Goal: Check status: Check status

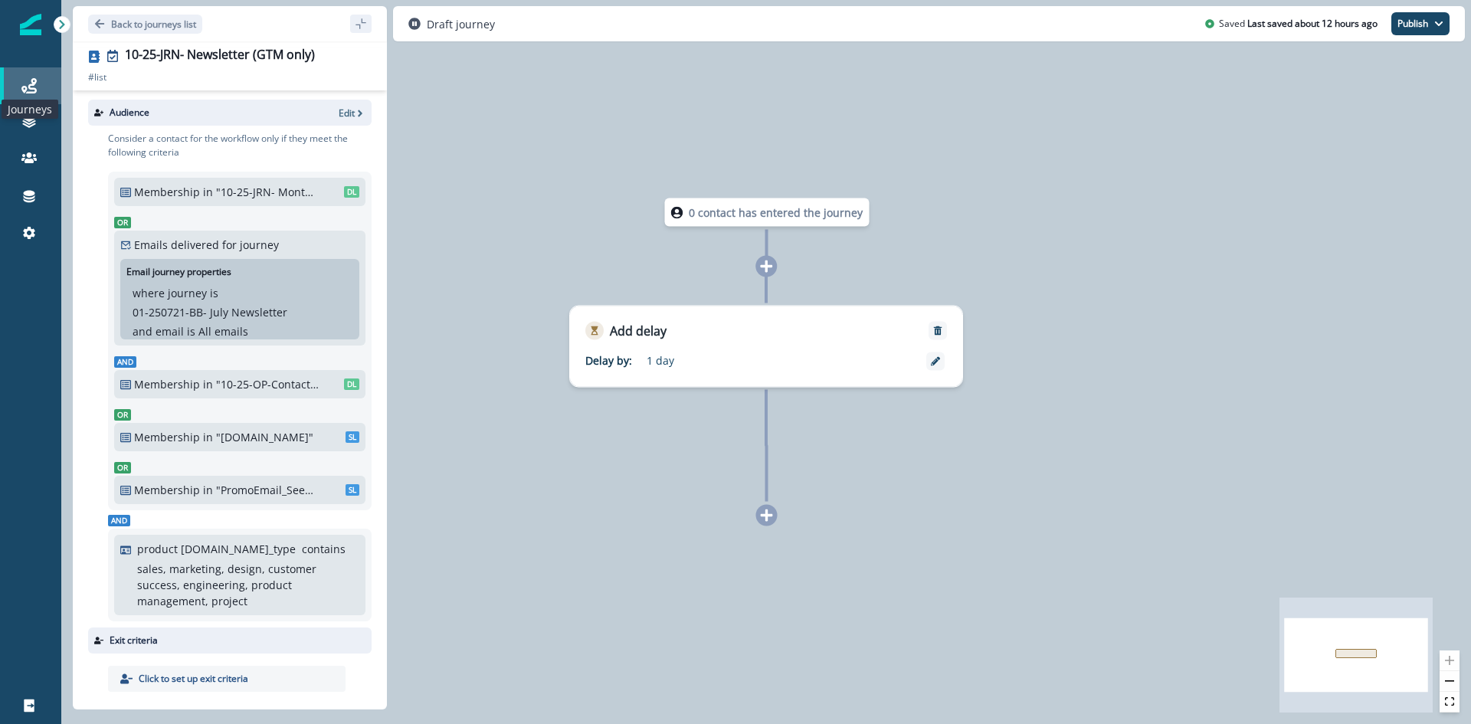
click at [35, 90] on icon at bounding box center [28, 85] width 15 height 15
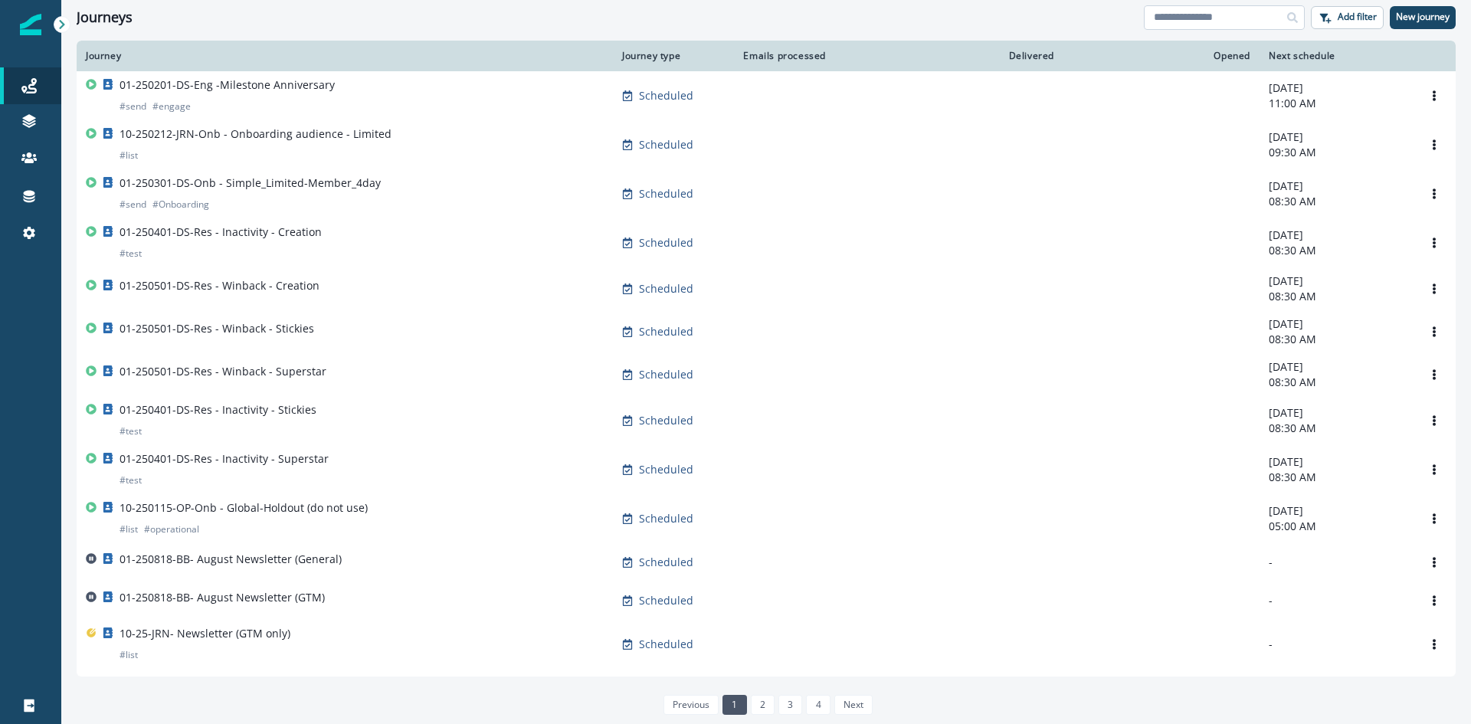
click at [1224, 15] on input at bounding box center [1224, 17] width 161 height 25
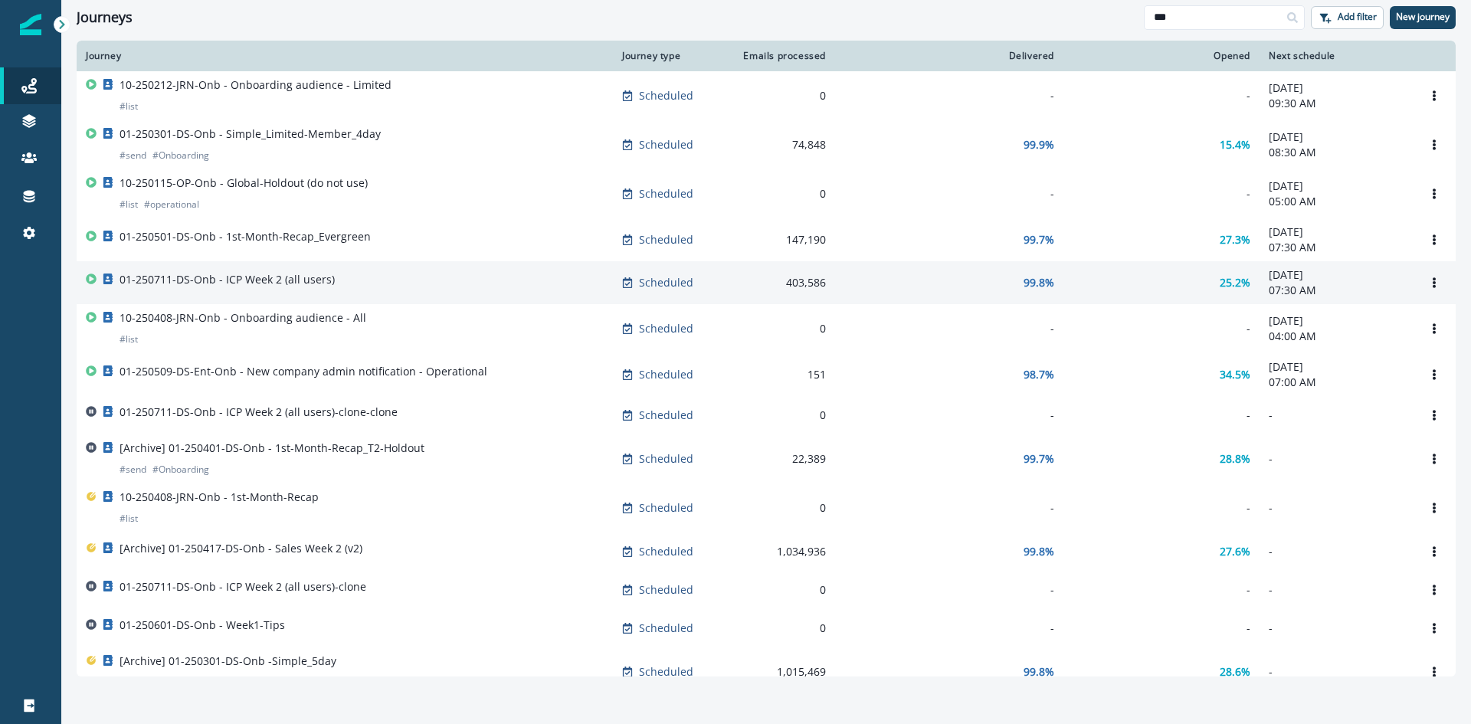
type input "***"
click at [365, 283] on div "01-250711-DS-Onb - ICP Week 2 (all users)" at bounding box center [345, 282] width 518 height 21
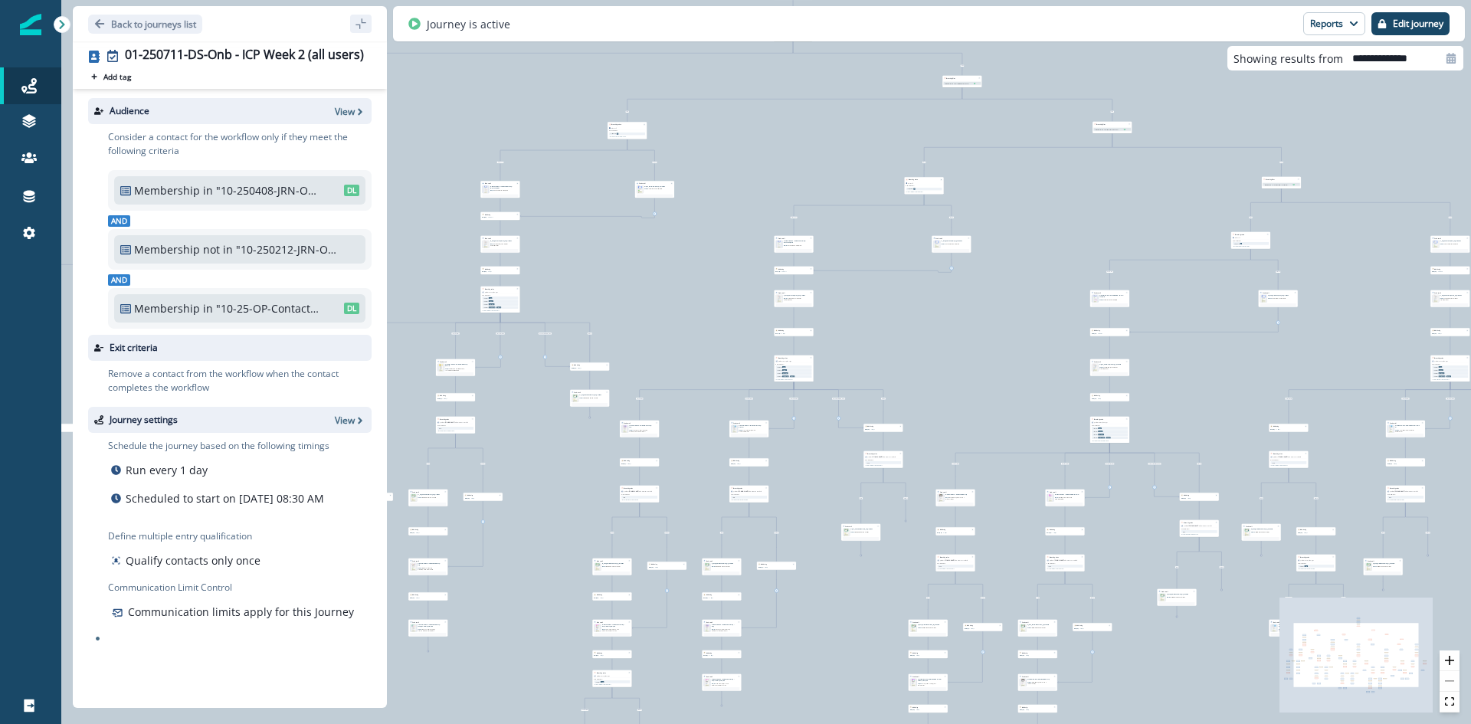
drag, startPoint x: 821, startPoint y: 156, endPoint x: 843, endPoint y: 188, distance: 38.5
drag, startPoint x: 843, startPoint y: 188, endPoint x: 797, endPoint y: 162, distance: 53.5
click at [797, 162] on div "93,146 contacts have entered the journey Send email Email asset changed, journe…" at bounding box center [766, 362] width 1410 height 724
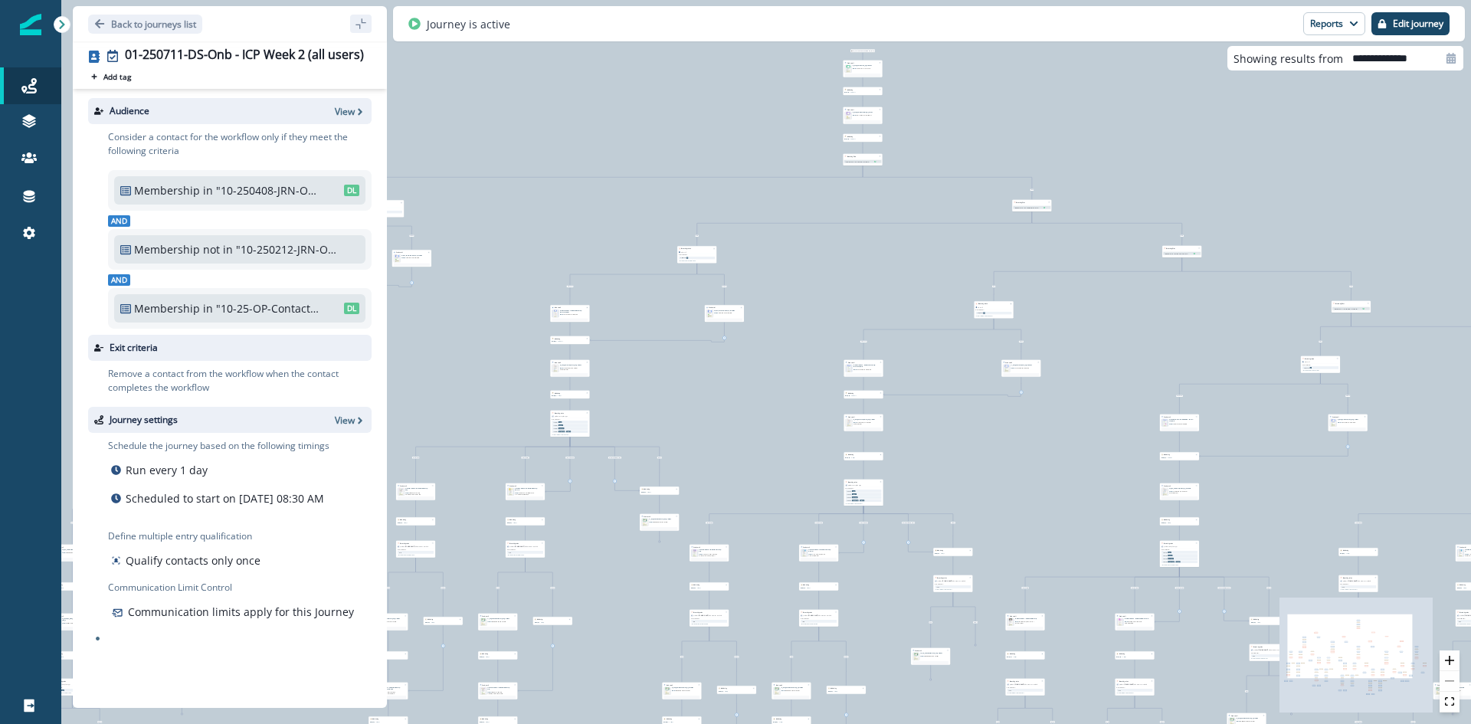
drag, startPoint x: 785, startPoint y: 129, endPoint x: 854, endPoint y: 253, distance: 142.4
click at [854, 253] on div "93,146 contacts have entered the journey Send email Email asset changed, journe…" at bounding box center [766, 362] width 1410 height 724
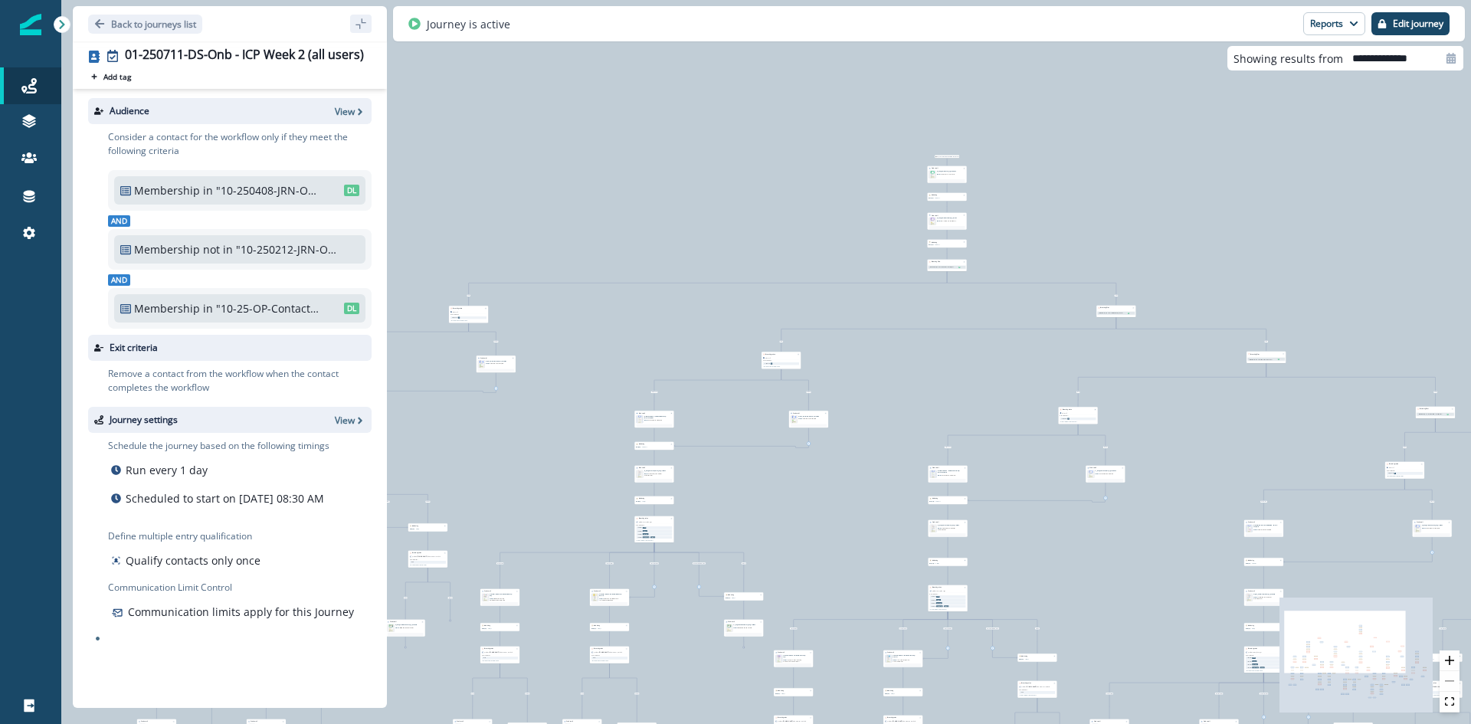
drag, startPoint x: 839, startPoint y: 247, endPoint x: 918, endPoint y: 344, distance: 125.3
click at [918, 344] on div "93,146 contacts have entered the journey Send email Email asset changed, journe…" at bounding box center [766, 362] width 1410 height 724
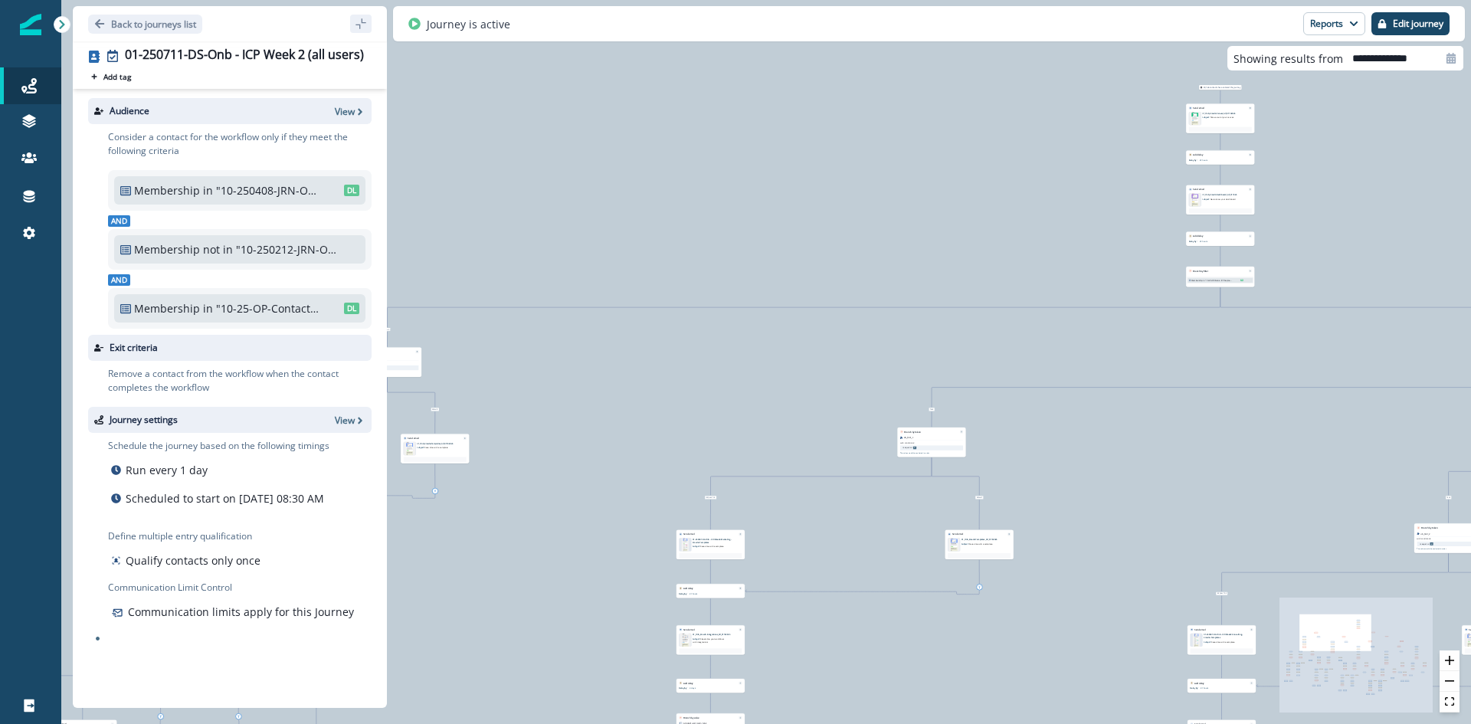
drag, startPoint x: 873, startPoint y: 346, endPoint x: 1181, endPoint y: 351, distance: 308.0
click at [1191, 352] on div "93,146 contacts have entered the journey Send email Email asset changed, journe…" at bounding box center [766, 362] width 1410 height 724
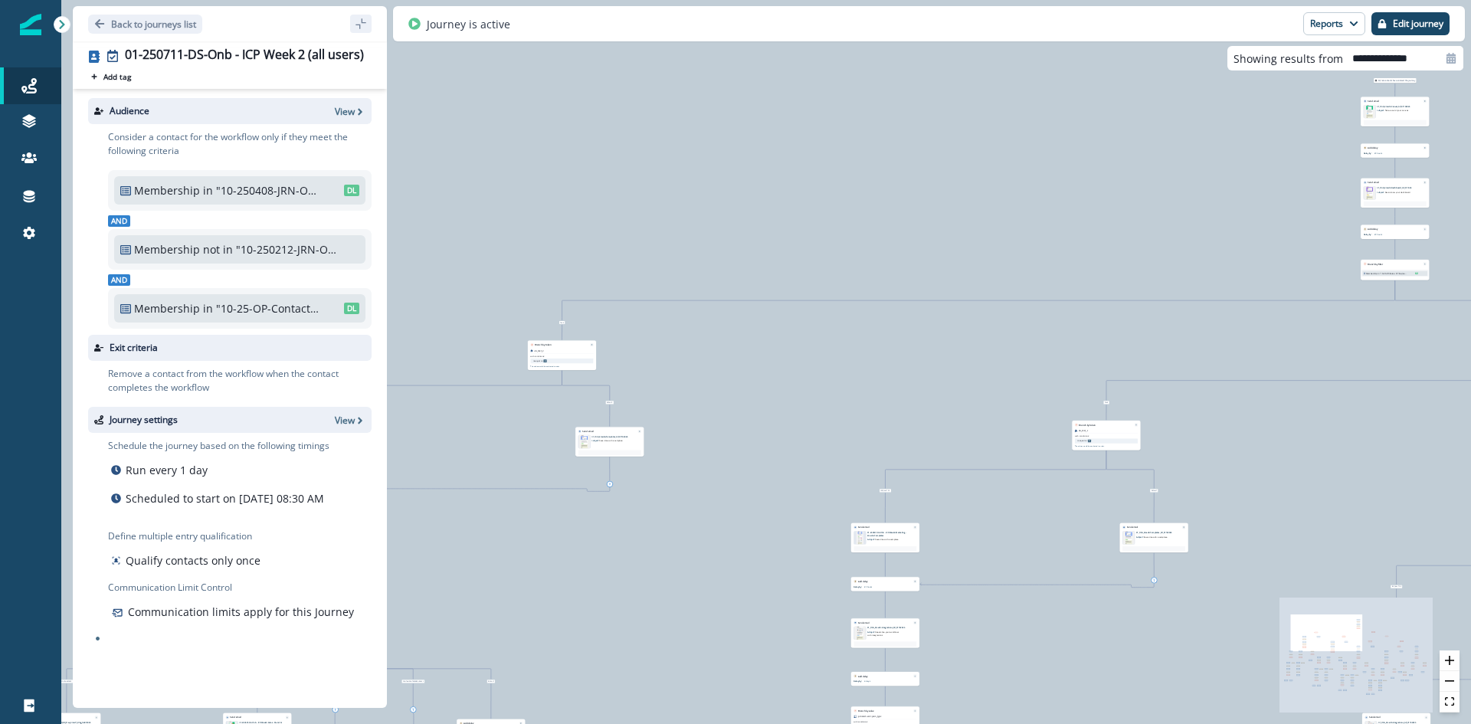
drag, startPoint x: 864, startPoint y: 365, endPoint x: 1027, endPoint y: 364, distance: 163.2
click at [1066, 364] on div "93,146 contacts have entered the journey Send email Email asset changed, journe…" at bounding box center [766, 362] width 1410 height 724
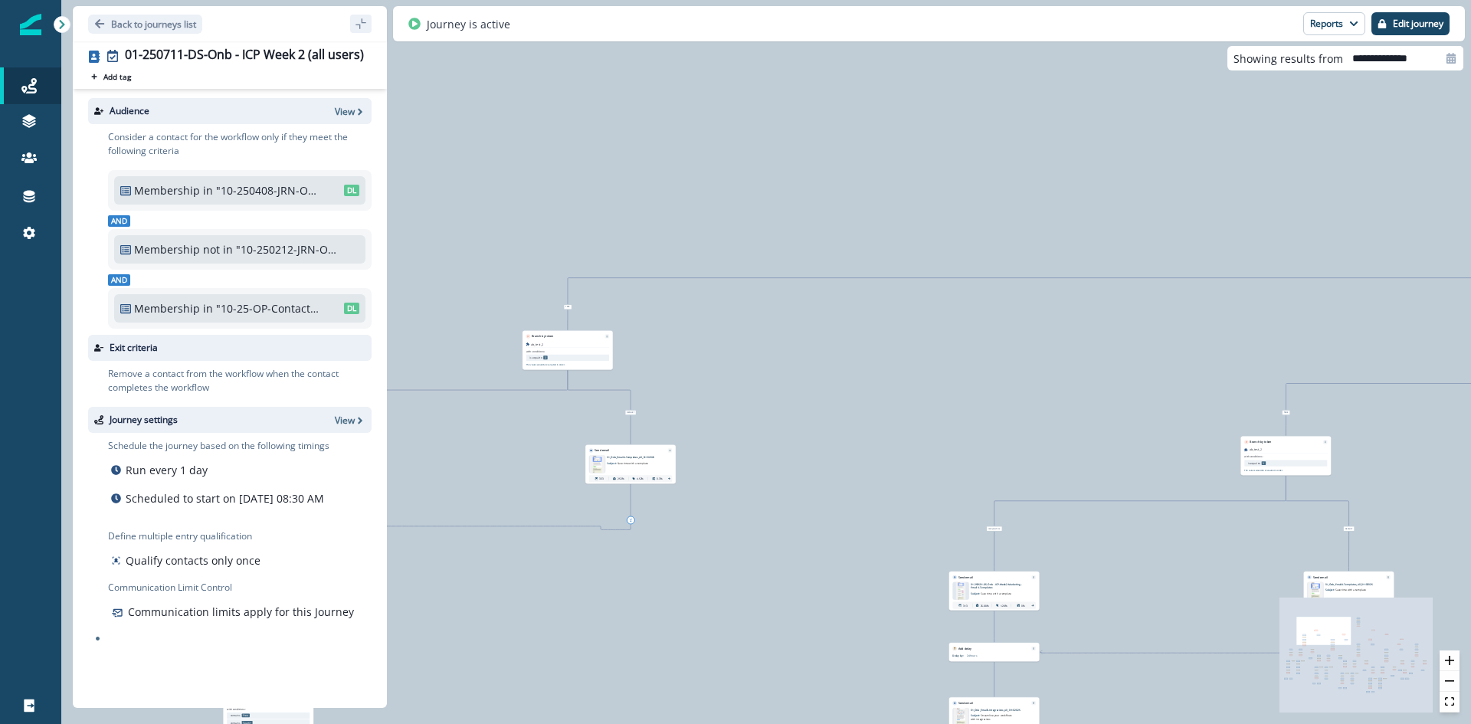
drag, startPoint x: 1092, startPoint y: 480, endPoint x: 817, endPoint y: 464, distance: 275.5
click at [792, 467] on div "93,146 contacts have entered the journey Send email Email asset changed, journe…" at bounding box center [766, 362] width 1410 height 724
drag, startPoint x: 1062, startPoint y: 416, endPoint x: 626, endPoint y: 446, distance: 436.9
click at [616, 449] on div "93,146 contacts have entered the journey Send email Email asset changed, journe…" at bounding box center [766, 362] width 1410 height 724
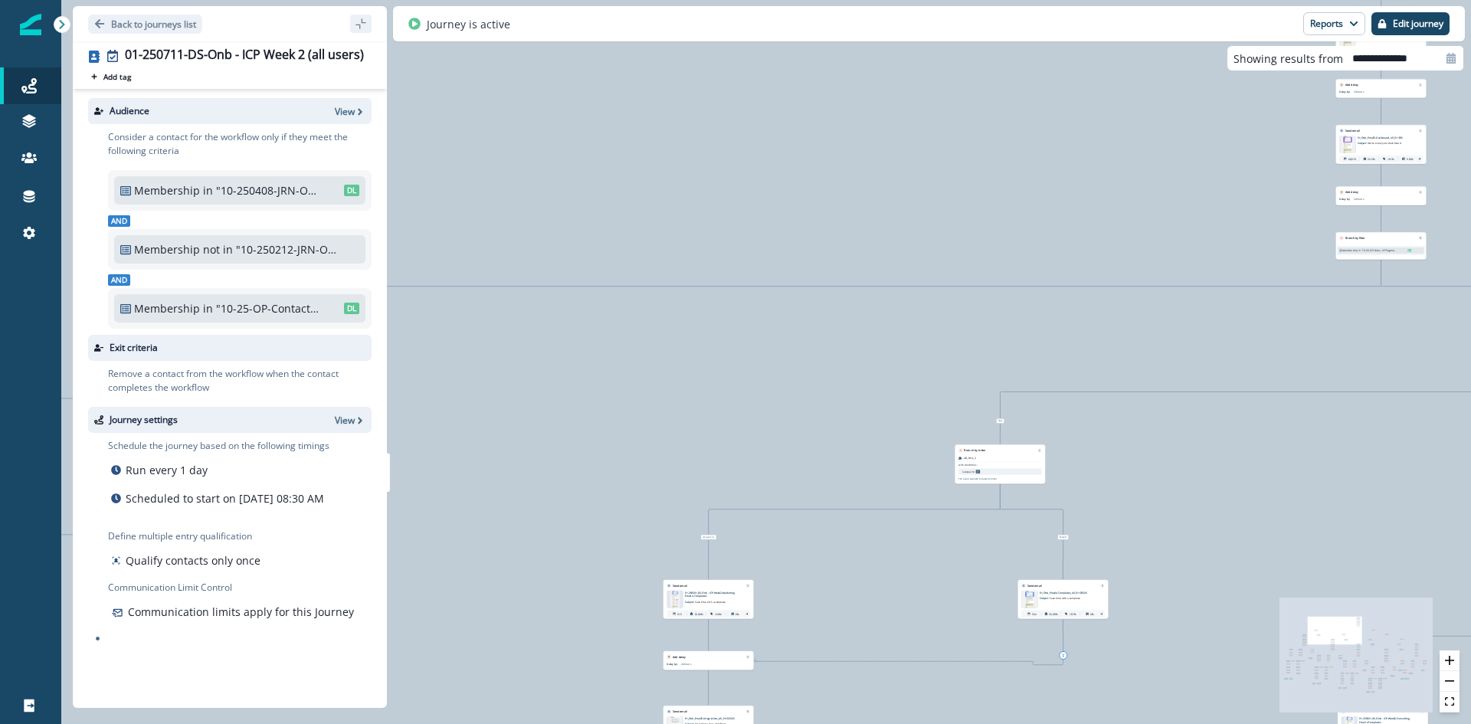
drag, startPoint x: 1099, startPoint y: 450, endPoint x: 1264, endPoint y: 426, distance: 166.5
click at [1264, 426] on div "93,146 contacts have entered the journey Send email Email asset changed, journe…" at bounding box center [766, 362] width 1410 height 724
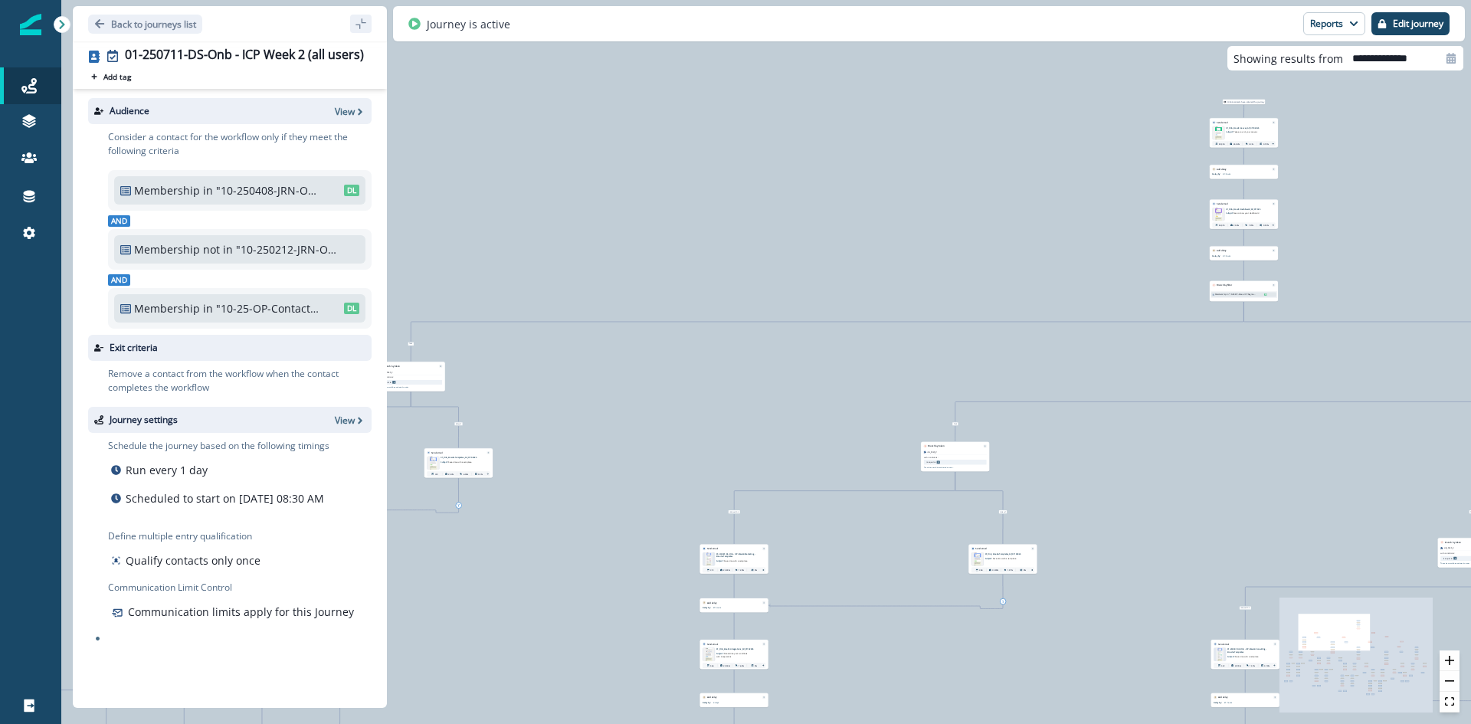
drag, startPoint x: 750, startPoint y: 445, endPoint x: 899, endPoint y: 428, distance: 149.6
drag, startPoint x: 899, startPoint y: 428, endPoint x: 718, endPoint y: 414, distance: 181.3
click at [718, 414] on div "93,146 contacts have entered the journey Send email Email asset changed, journe…" at bounding box center [766, 362] width 1410 height 724
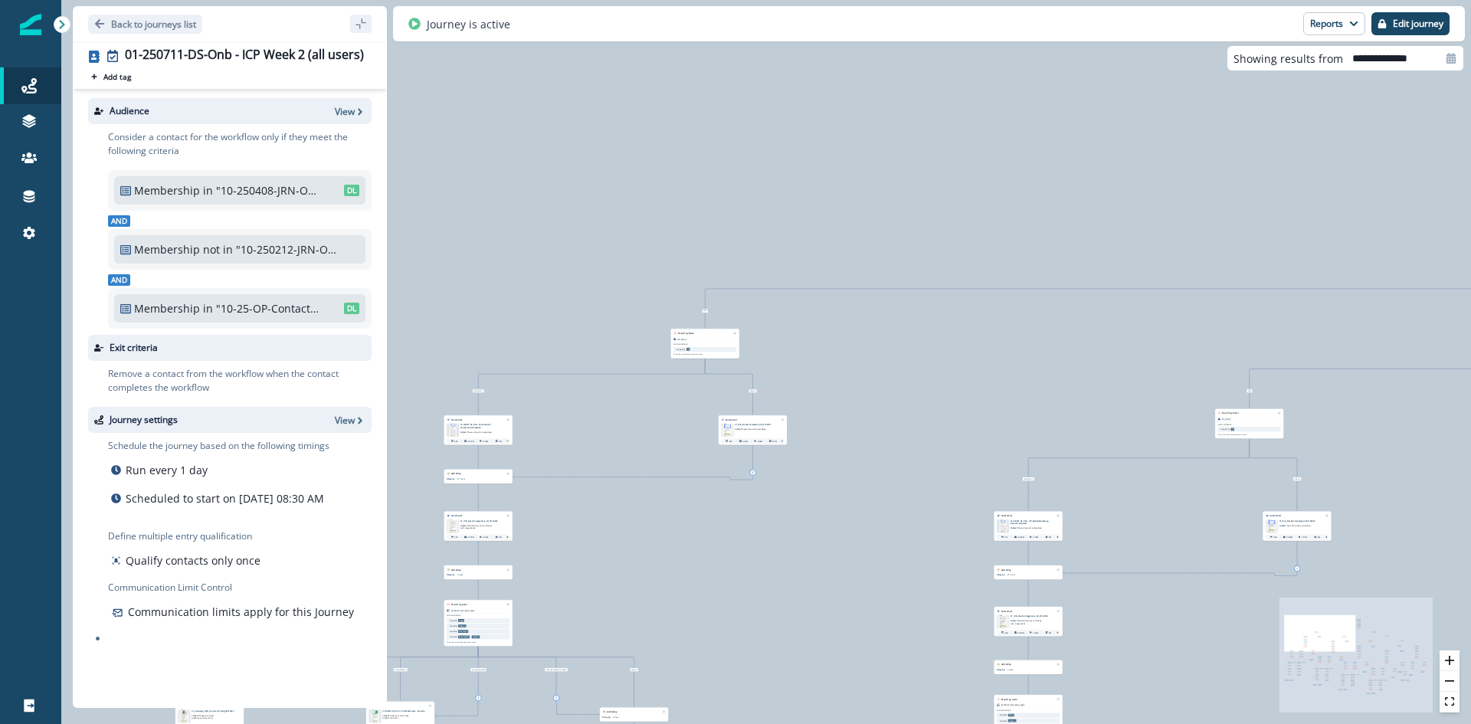
drag, startPoint x: 640, startPoint y: 423, endPoint x: 961, endPoint y: 382, distance: 323.6
click at [960, 383] on div "93,146 contacts have entered the journey Send email Email asset changed, journe…" at bounding box center [766, 362] width 1410 height 724
